Goal: Obtain resource: Obtain resource

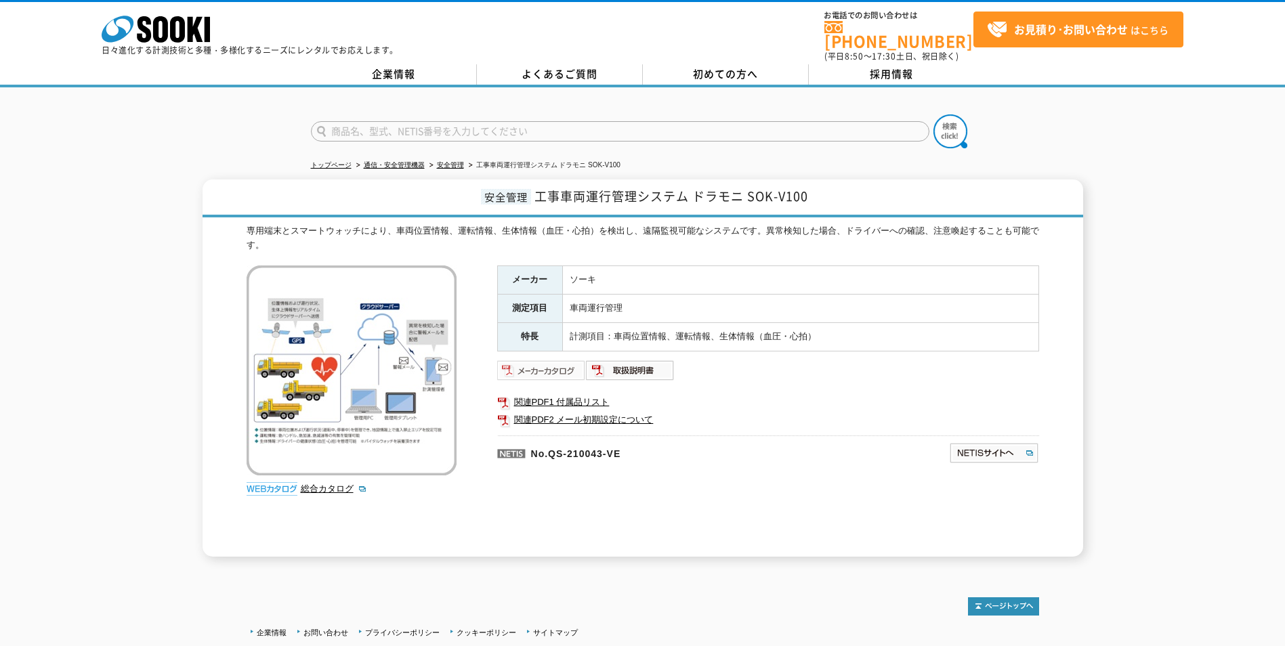
click at [568, 368] on img at bounding box center [541, 371] width 89 height 22
click at [565, 362] on img at bounding box center [541, 371] width 89 height 22
click at [976, 447] on img at bounding box center [994, 453] width 90 height 22
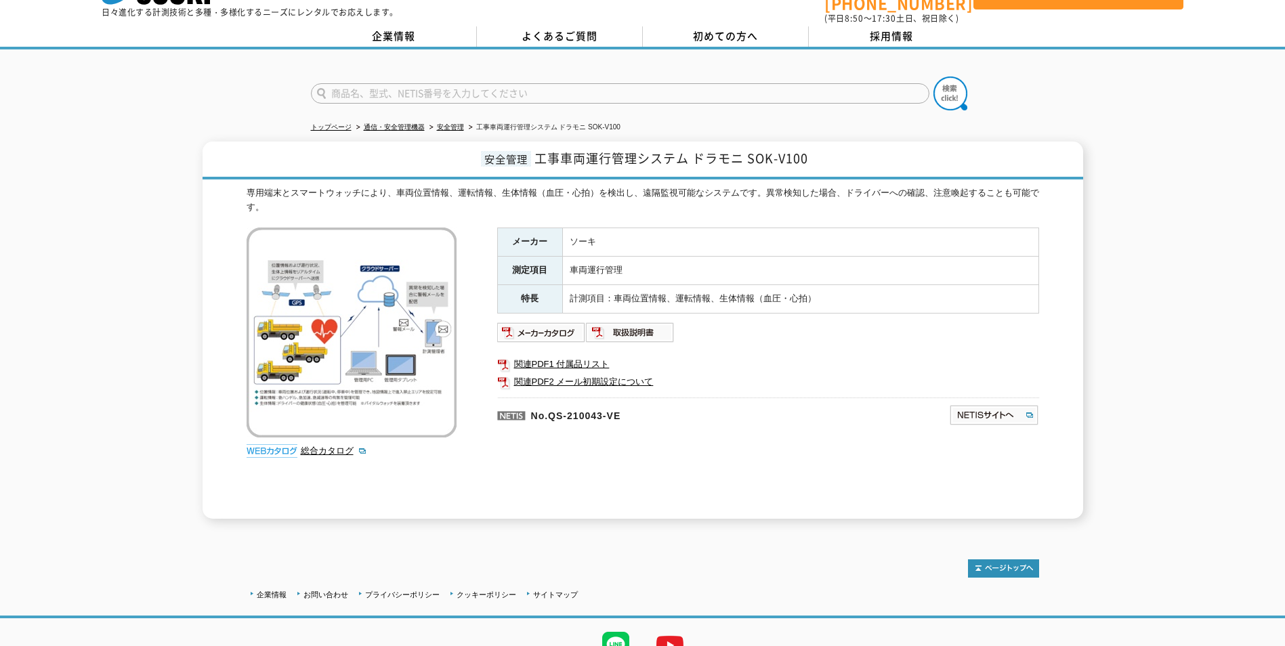
scroll to position [96, 0]
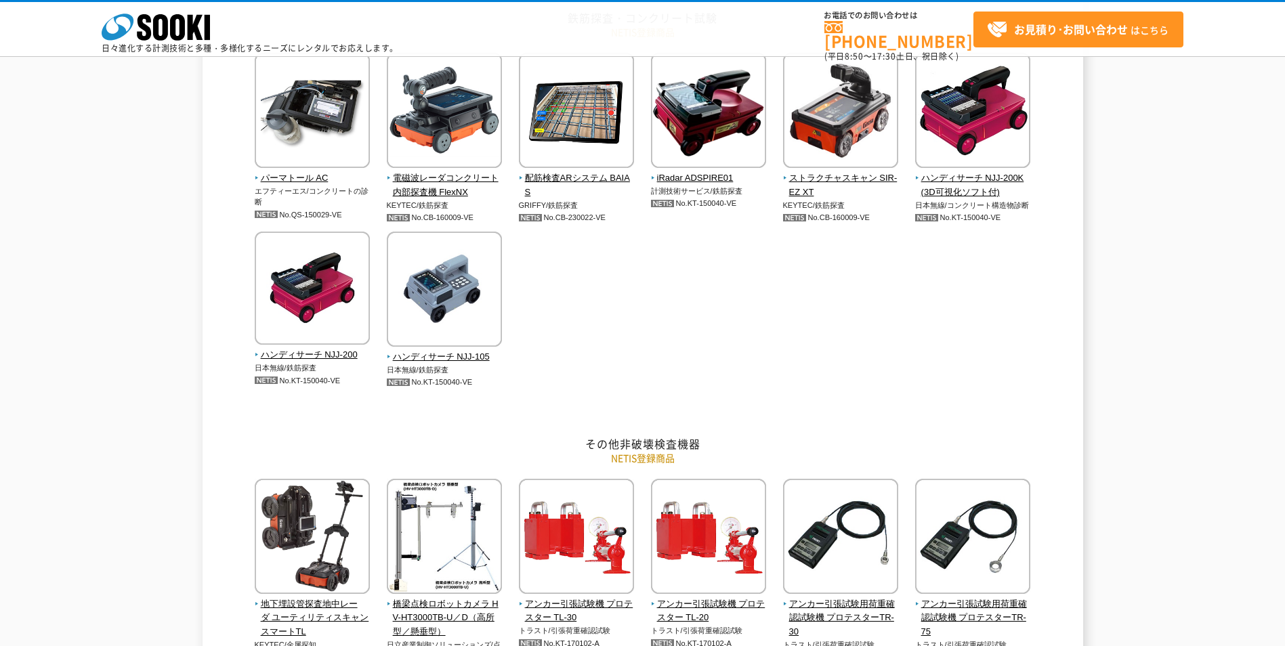
scroll to position [881, 0]
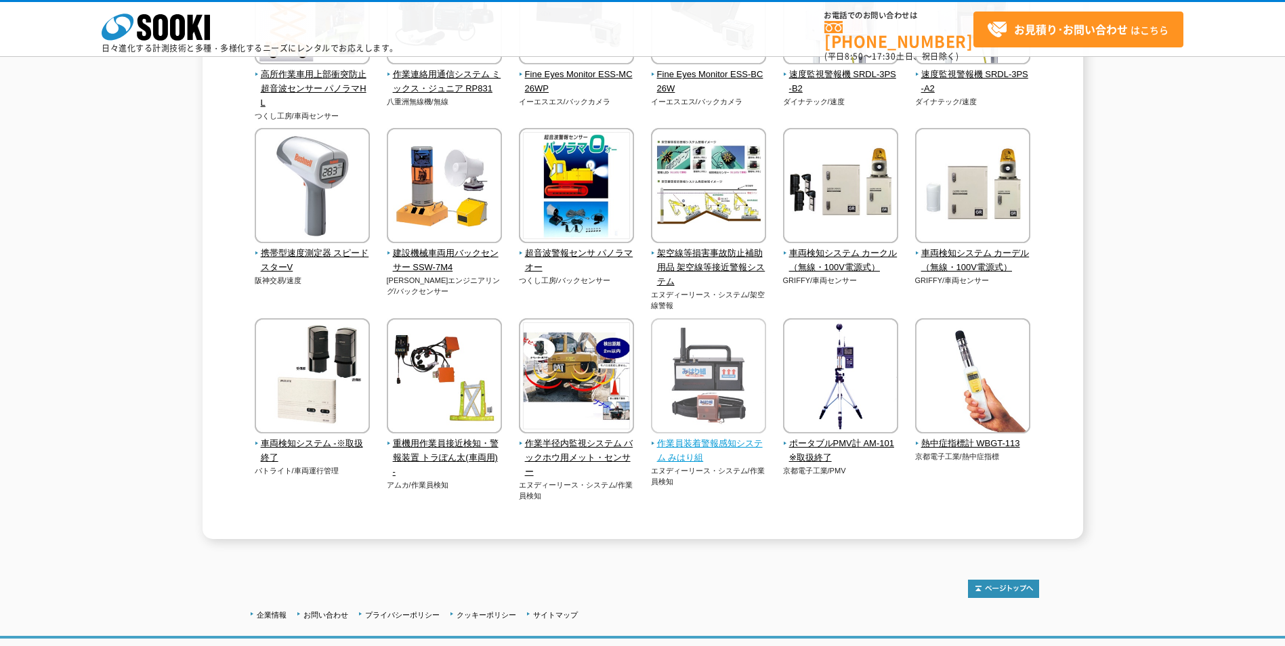
scroll to position [2693, 0]
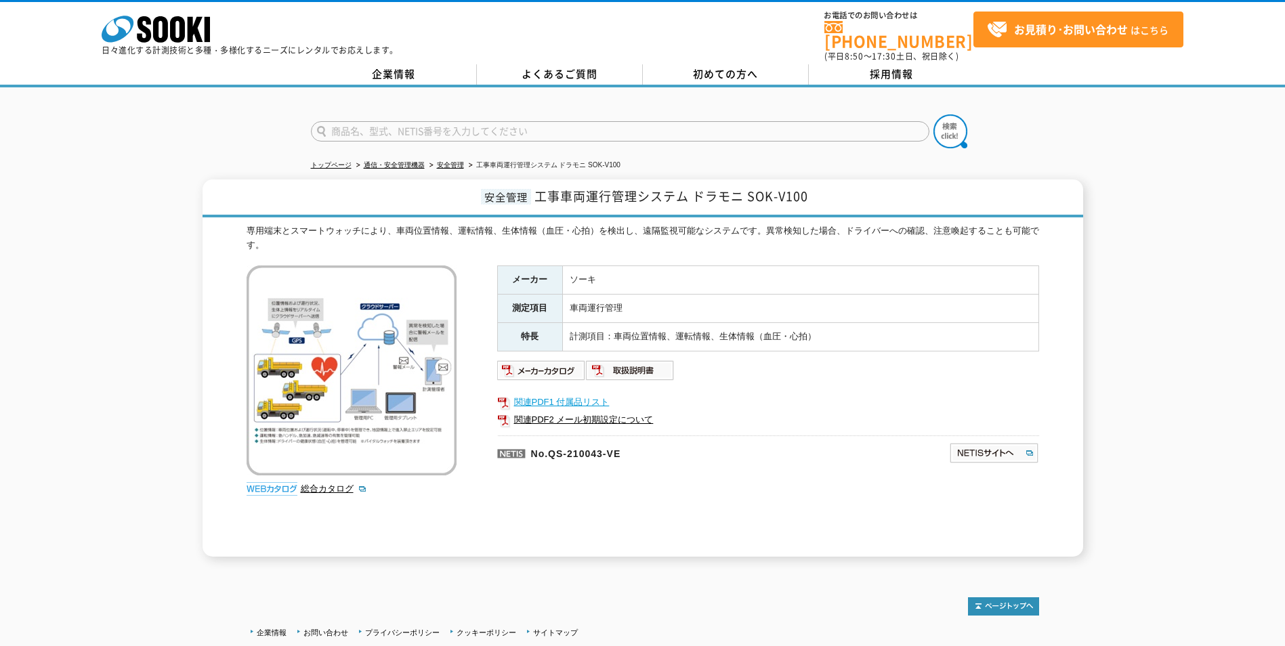
click at [564, 394] on link "関連PDF1 付属品リスト" at bounding box center [768, 403] width 542 height 18
click at [565, 415] on link "関連PDF2 メール初期設定について" at bounding box center [768, 420] width 542 height 18
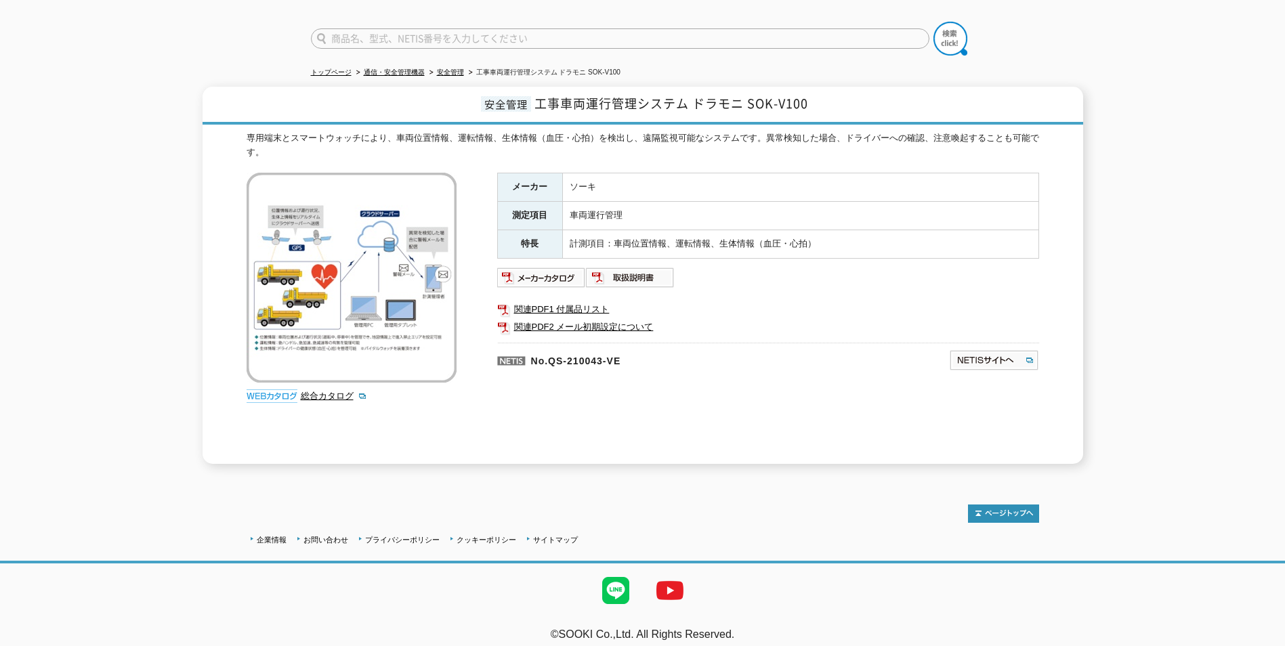
scroll to position [96, 0]
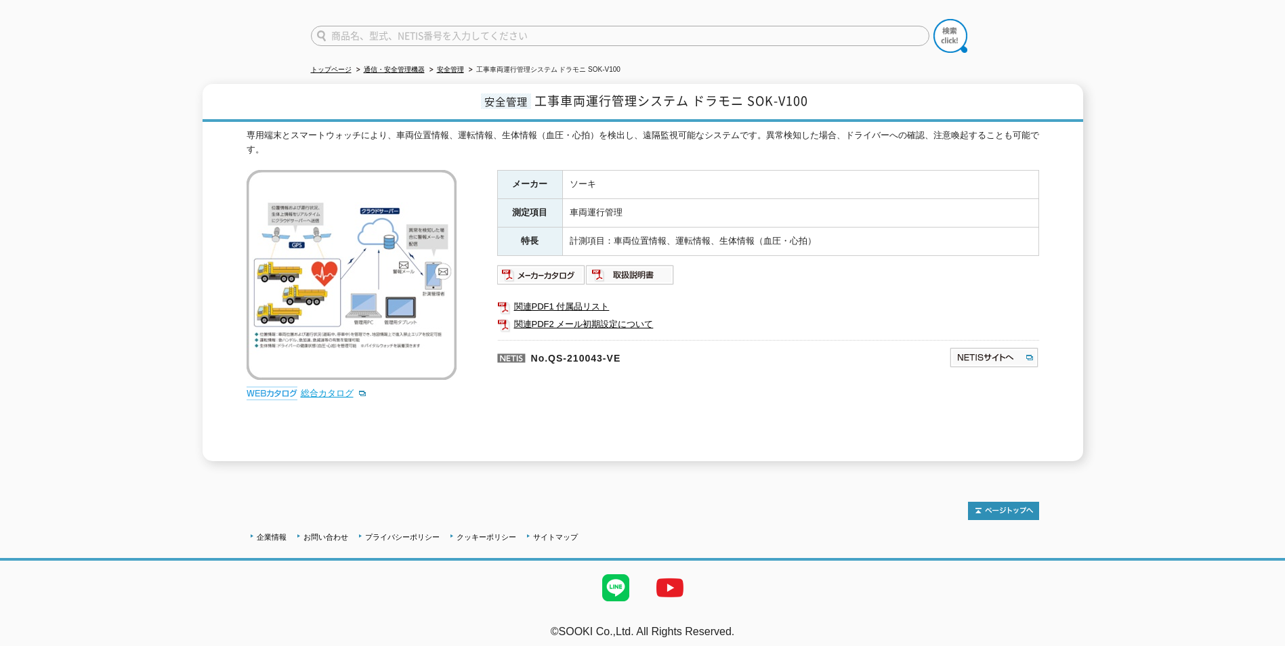
click at [340, 388] on link "総合カタログ" at bounding box center [334, 393] width 66 height 10
click at [551, 271] on img at bounding box center [541, 275] width 89 height 22
